Goal: Information Seeking & Learning: Learn about a topic

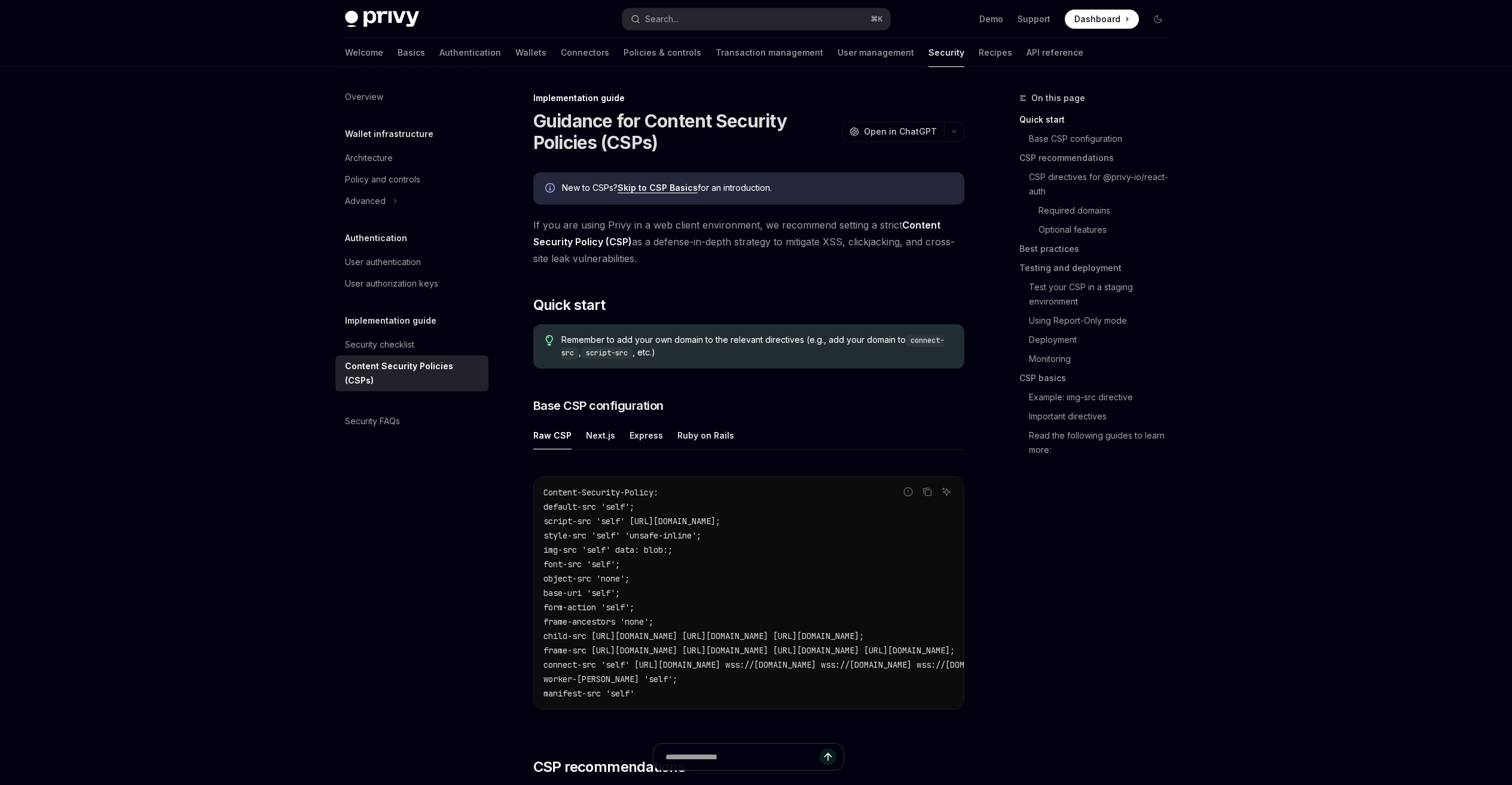
type textarea "*"
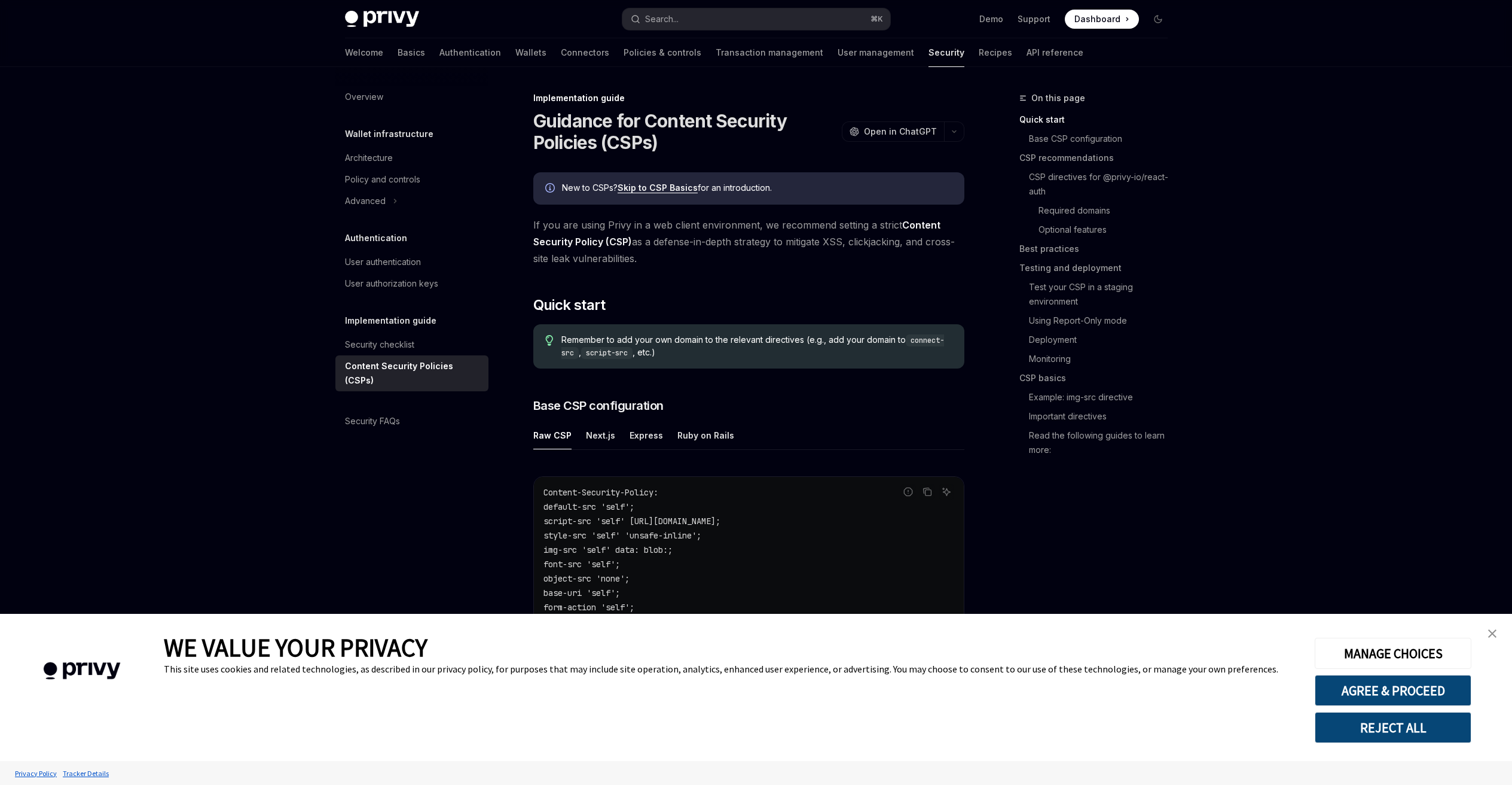
click at [1485, 634] on link "close banner" at bounding box center [1493, 633] width 24 height 24
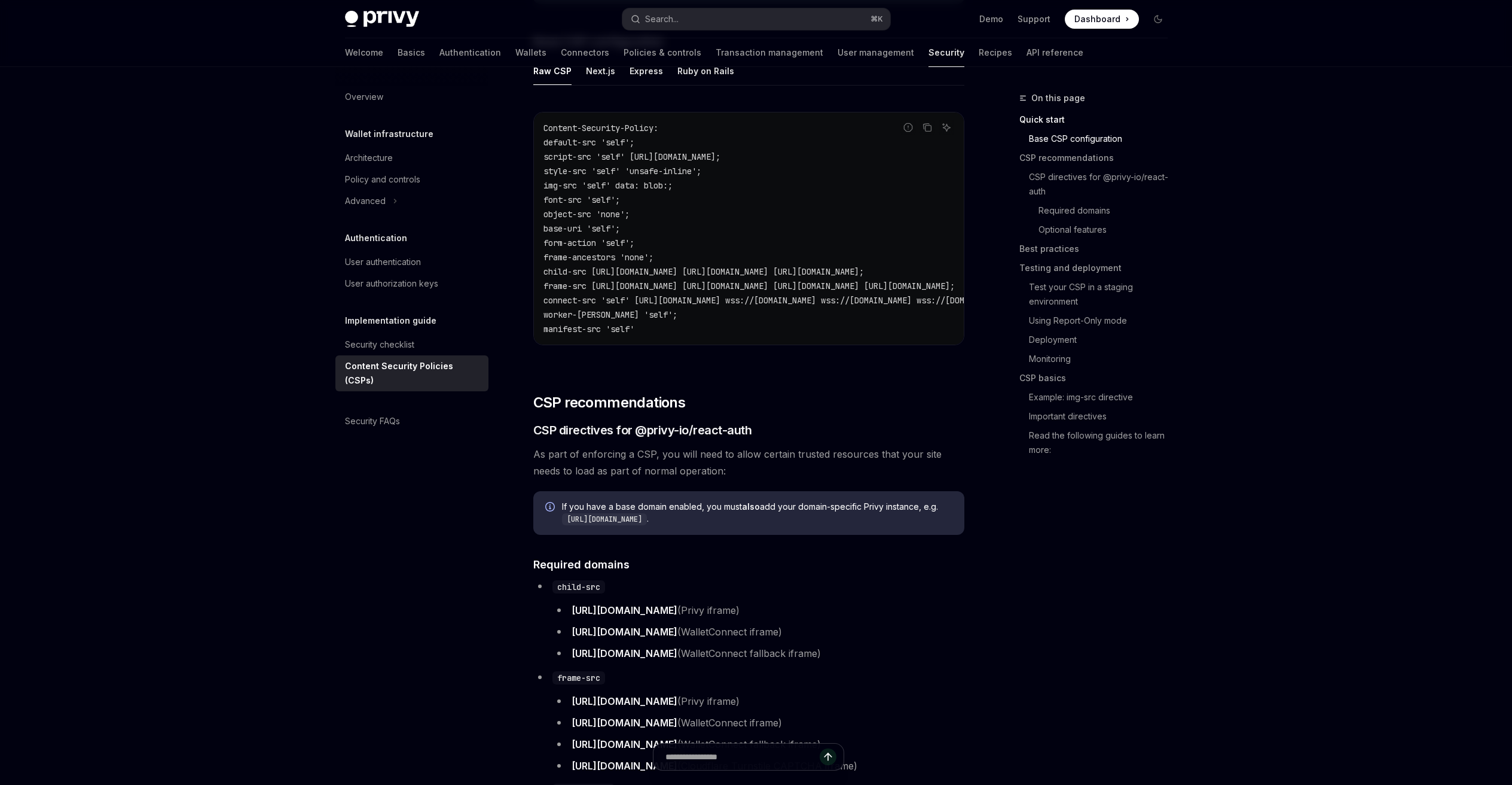
scroll to position [692, 0]
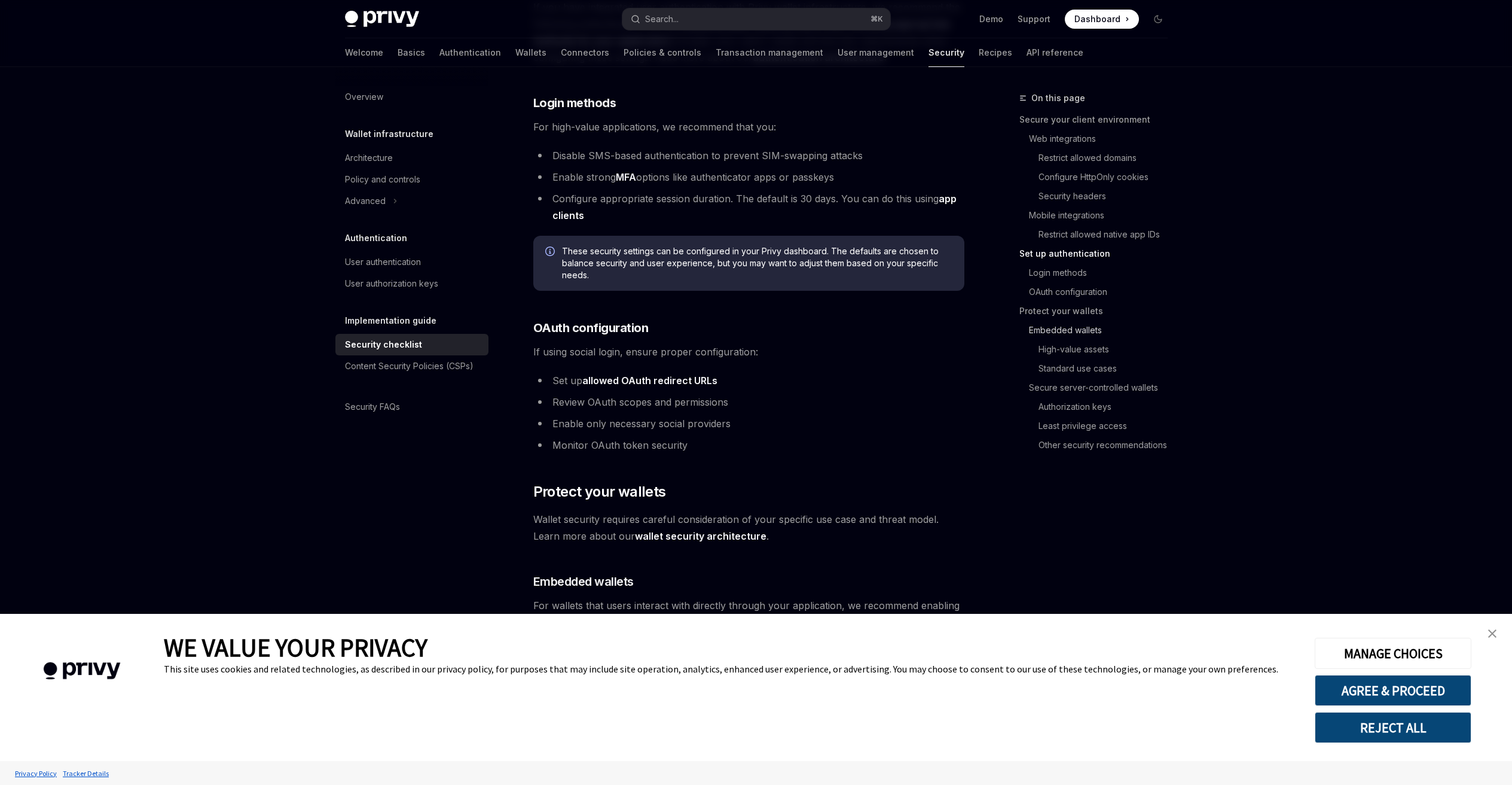
scroll to position [1331, 0]
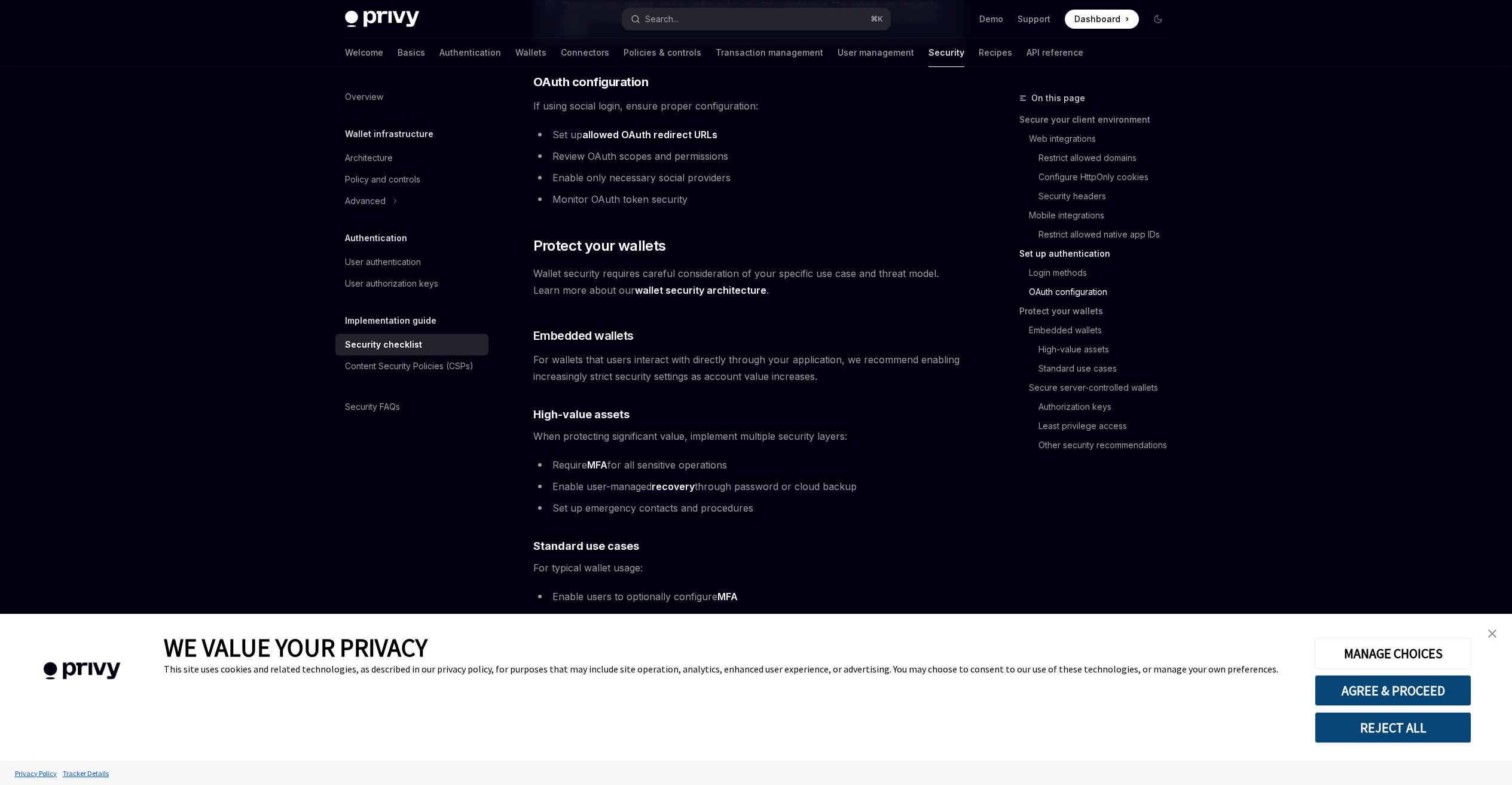
click at [1317, 318] on div "Privy Docs home page Search... ⌘ K Demo Support Dashboard Dashboard Search... N…" at bounding box center [756, 325] width 1512 height 3312
